Goal: Task Accomplishment & Management: Complete application form

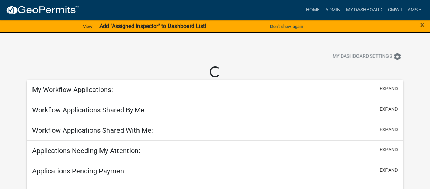
select select "2: 50"
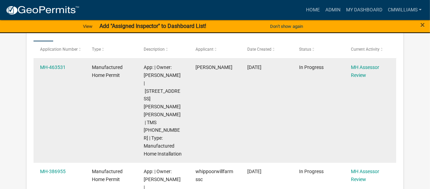
scroll to position [207, 0]
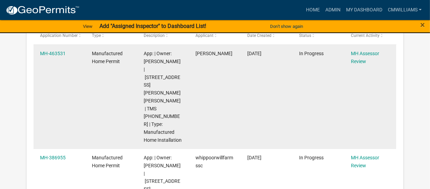
click at [60, 50] on div "MH-463531" at bounding box center [59, 54] width 39 height 8
click at [55, 52] on link "MH-463531" at bounding box center [53, 54] width 26 height 6
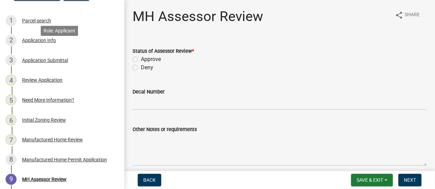
scroll to position [104, 0]
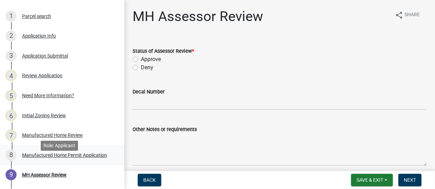
click at [69, 158] on div "Manufactured Home Permit Application" at bounding box center [64, 155] width 85 height 5
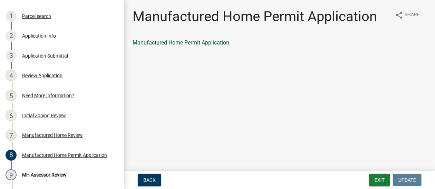
click at [210, 44] on link "Manufactured Home Permit Application" at bounding box center [181, 42] width 97 height 7
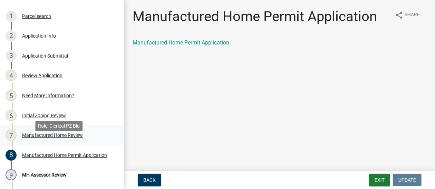
click at [66, 138] on div "Manufactured Home Review" at bounding box center [52, 135] width 61 height 5
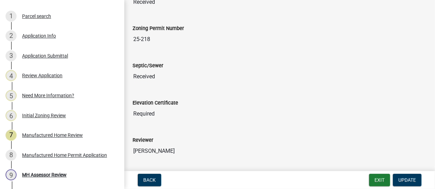
scroll to position [262, 0]
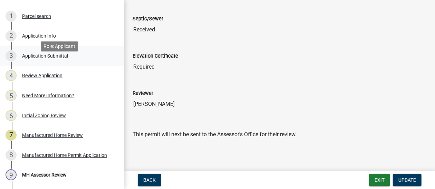
click at [41, 58] on div "Application Submittal" at bounding box center [45, 56] width 46 height 5
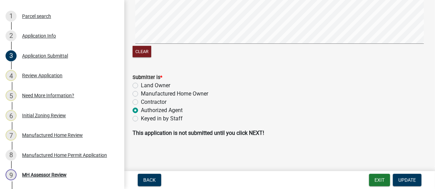
scroll to position [164, 0]
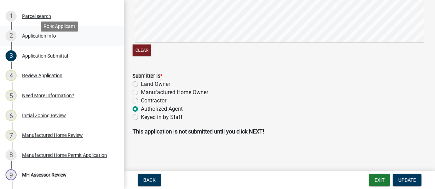
click at [51, 38] on div "Application Info" at bounding box center [39, 35] width 34 height 5
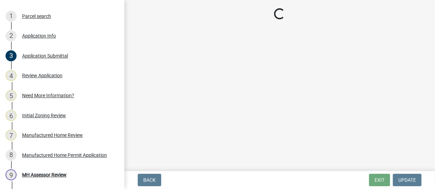
select select "00748aa1-56c2-4786-b7ff-9b3cb1d8d455"
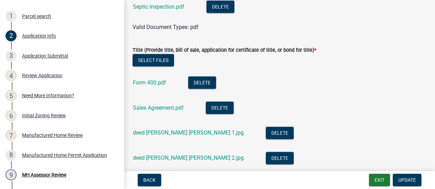
scroll to position [1899, 0]
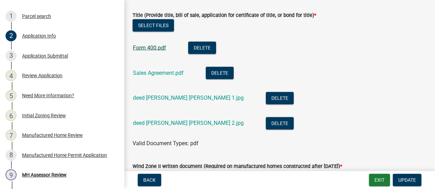
click at [154, 51] on link "Form 400.pdf" at bounding box center [149, 48] width 33 height 7
click at [163, 76] on link "Sales Agreement.pdf" at bounding box center [158, 73] width 51 height 7
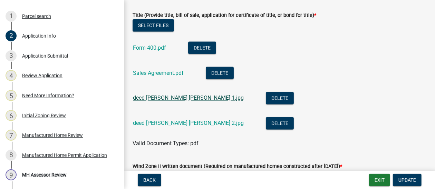
click at [167, 102] on link "deed [PERSON_NAME] [PERSON_NAME] 1.jpg" at bounding box center [188, 98] width 111 height 7
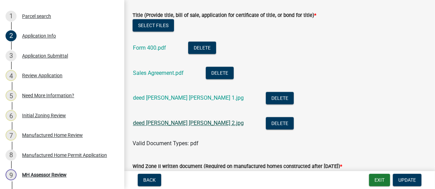
click at [169, 127] on link "deed [PERSON_NAME] [PERSON_NAME] 2.jpg" at bounding box center [188, 123] width 111 height 7
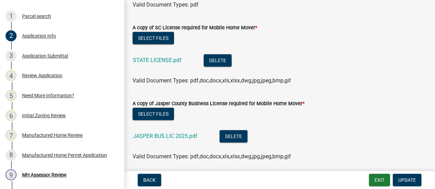
scroll to position [2206, 0]
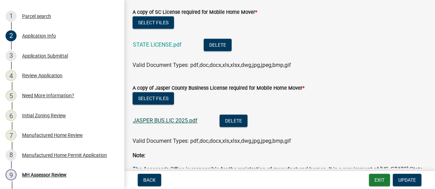
click at [163, 124] on link "JASPER BUS.LIC 2025.pdf" at bounding box center [165, 120] width 65 height 7
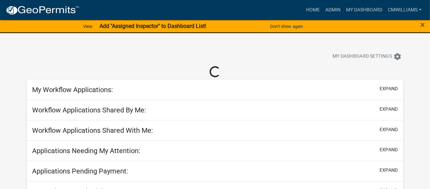
select select "2: 50"
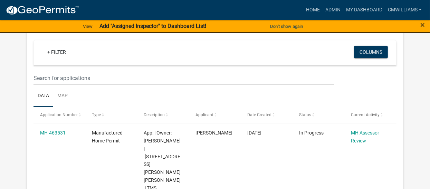
scroll to position [138, 0]
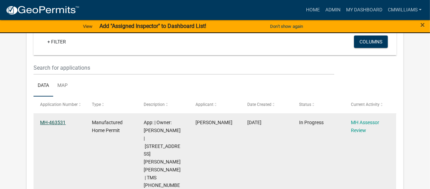
click at [52, 123] on link "MH-463531" at bounding box center [53, 123] width 26 height 6
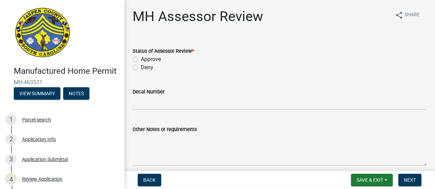
click at [141, 60] on label "Approve" at bounding box center [151, 59] width 20 height 8
click at [141, 60] on input "Approve" at bounding box center [143, 57] width 4 height 4
radio input "true"
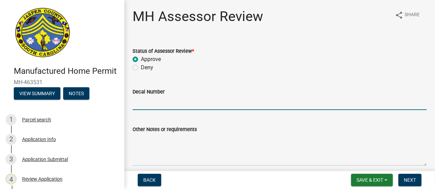
click at [159, 104] on input "Decal Number" at bounding box center [280, 103] width 294 height 14
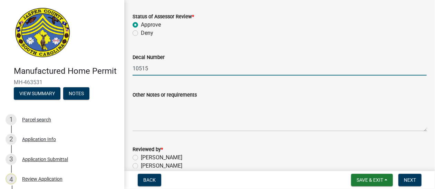
scroll to position [69, 0]
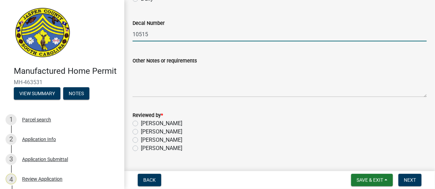
type input "10515"
click at [157, 139] on label "[PERSON_NAME]" at bounding box center [161, 140] width 41 height 8
click at [145, 139] on input "[PERSON_NAME]" at bounding box center [143, 138] width 4 height 4
radio input "true"
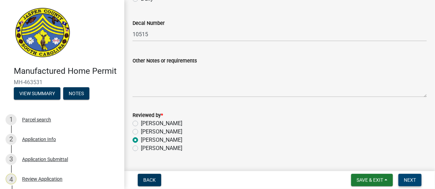
click at [410, 178] on span "Next" at bounding box center [410, 181] width 12 height 6
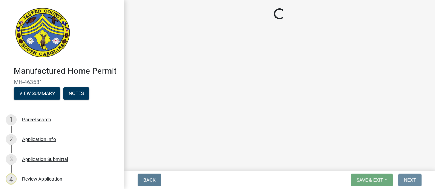
scroll to position [0, 0]
